Goal: Obtain resource: Download file/media

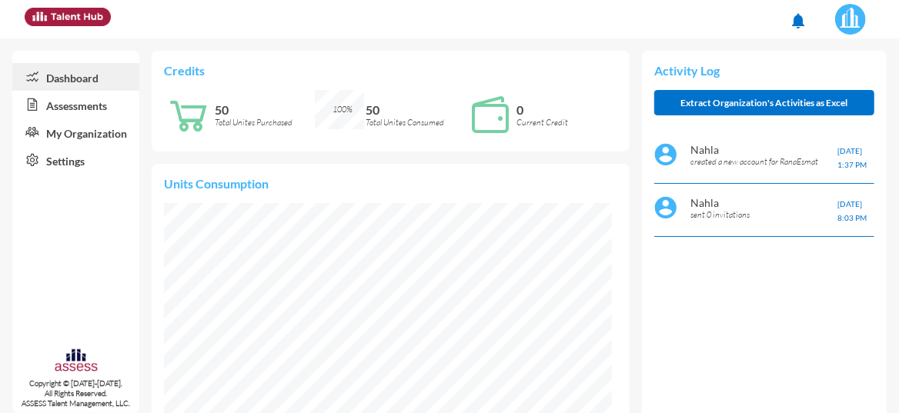
scroll to position [99, 212]
click at [98, 105] on link "Assessments" at bounding box center [75, 105] width 127 height 28
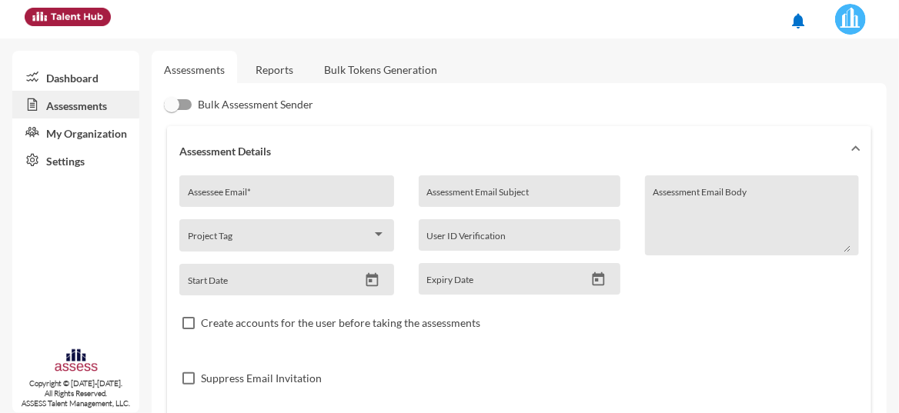
click at [267, 65] on link "Reports" at bounding box center [274, 70] width 62 height 38
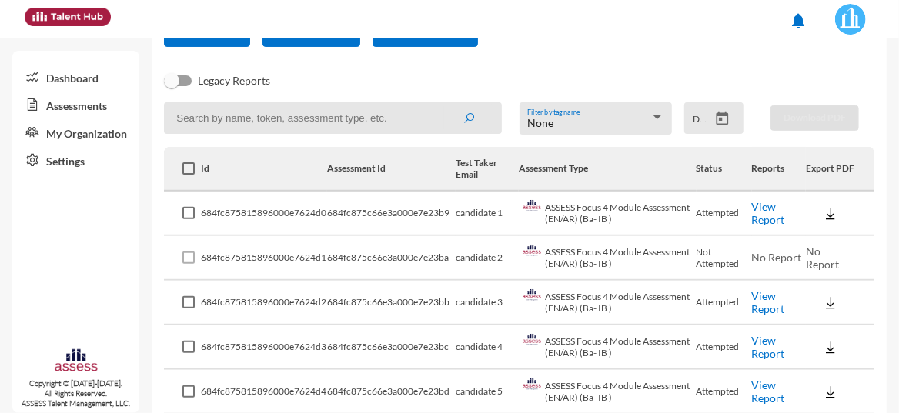
scroll to position [231, 0]
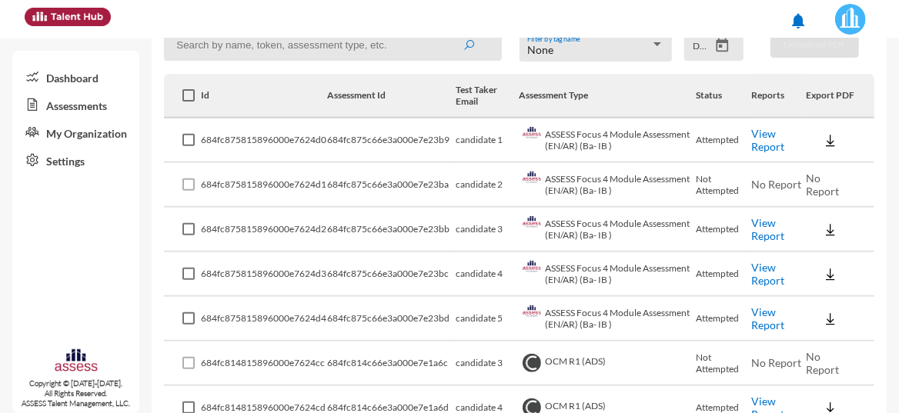
click at [754, 145] on link "View Report" at bounding box center [768, 140] width 33 height 26
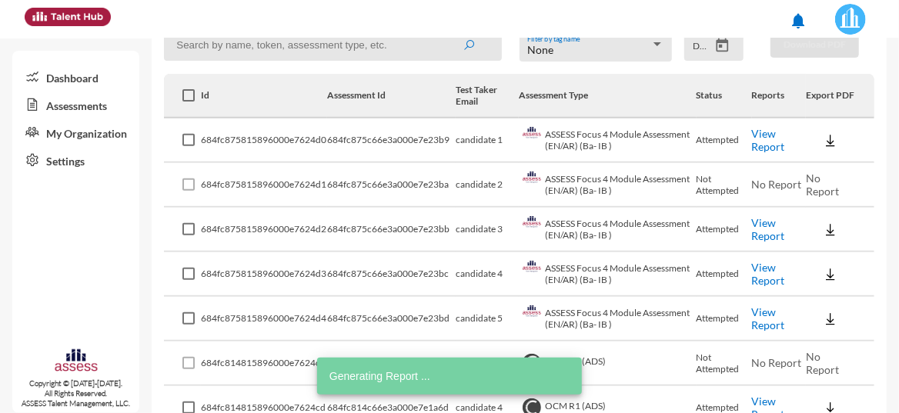
click at [763, 227] on link "View Report" at bounding box center [768, 229] width 33 height 26
click at [766, 269] on link "View Report" at bounding box center [768, 274] width 33 height 26
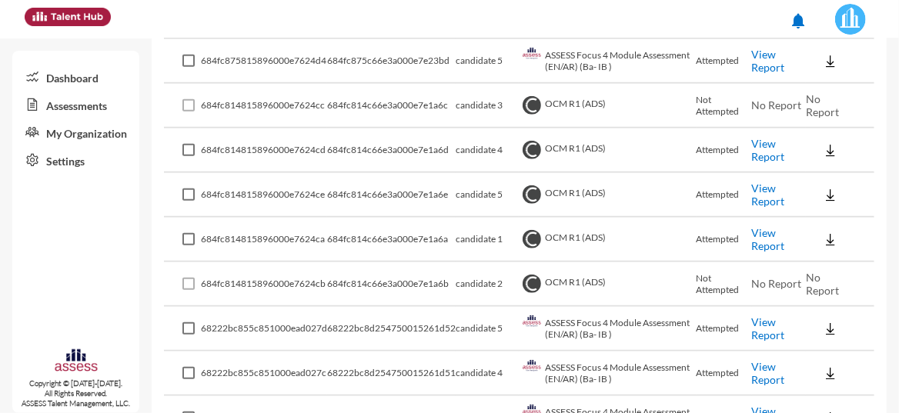
scroll to position [462, 0]
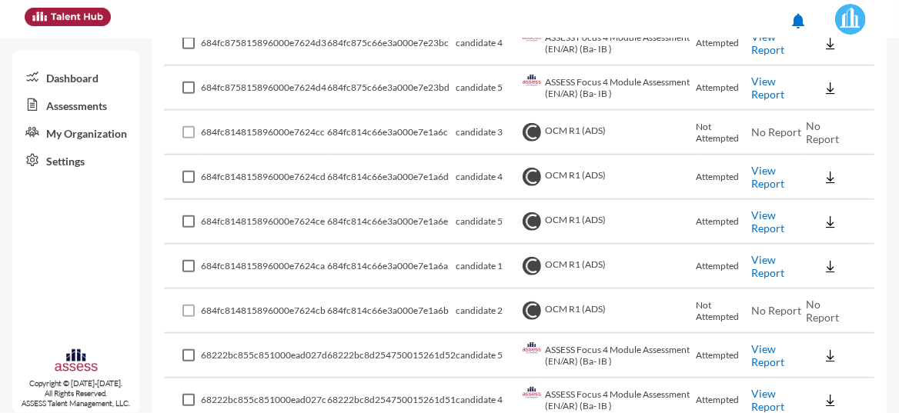
click at [759, 170] on link "View Report" at bounding box center [768, 177] width 33 height 26
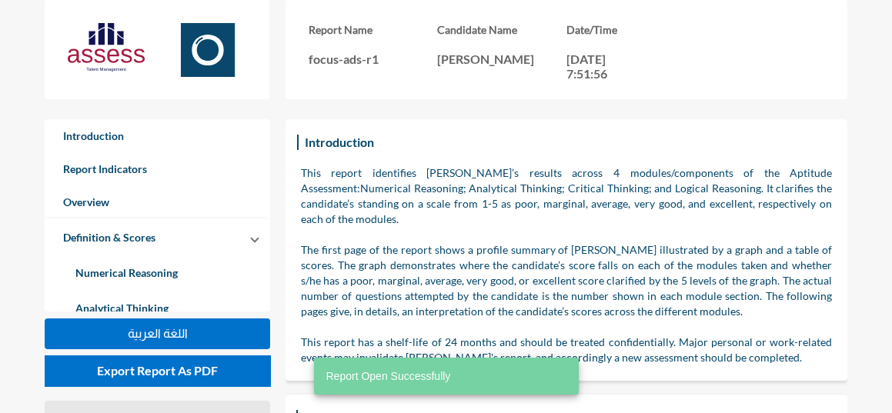
scroll to position [413, 892]
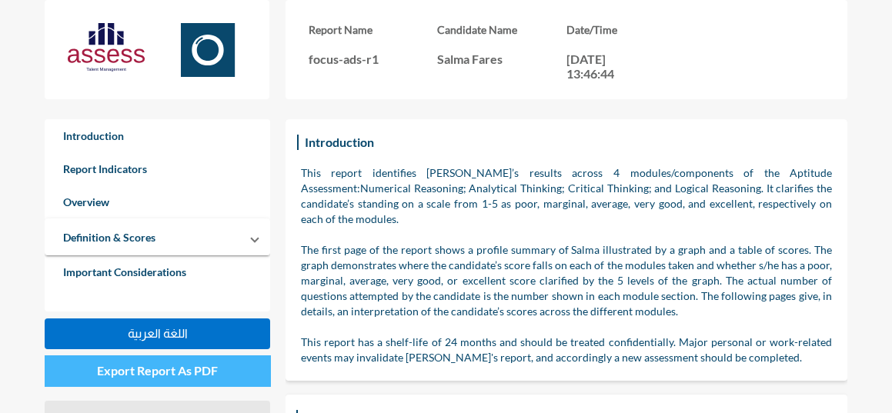
click at [149, 365] on span "Export Report As PDF" at bounding box center [157, 370] width 121 height 15
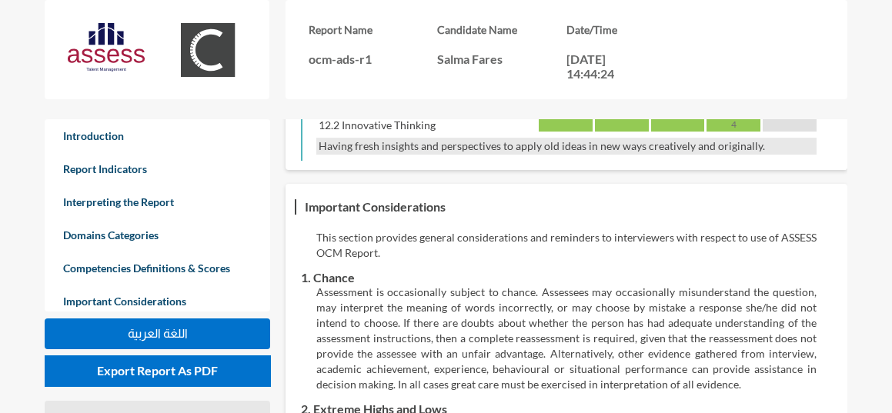
scroll to position [3183, 0]
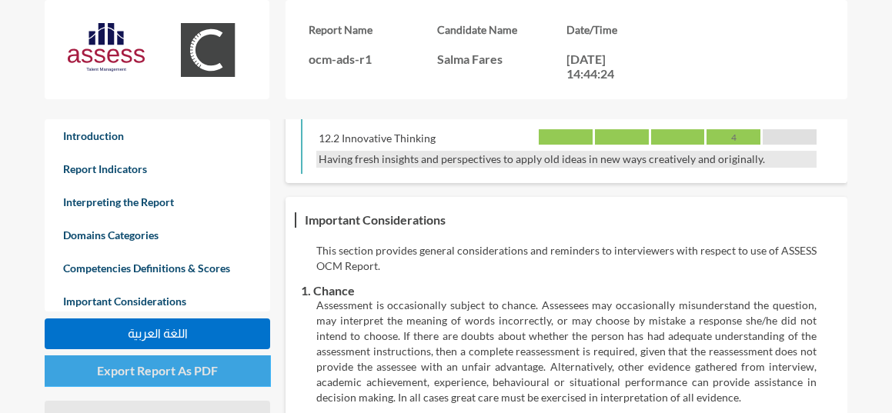
click at [229, 367] on button "Export Report As PDF" at bounding box center [158, 371] width 226 height 31
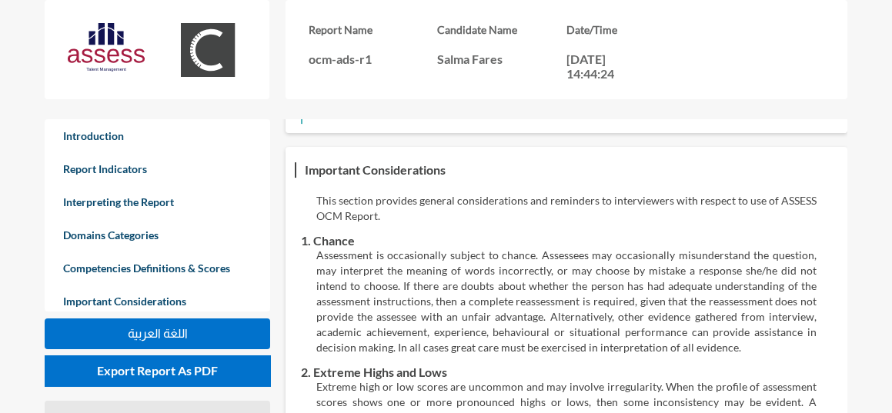
scroll to position [3568, 0]
